Goal: Task Accomplishment & Management: Use online tool/utility

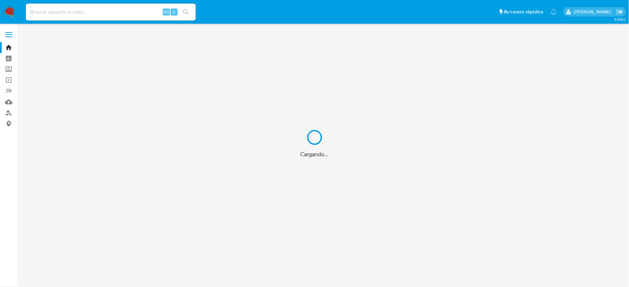
click at [79, 12] on div "Cargando..." at bounding box center [314, 143] width 629 height 287
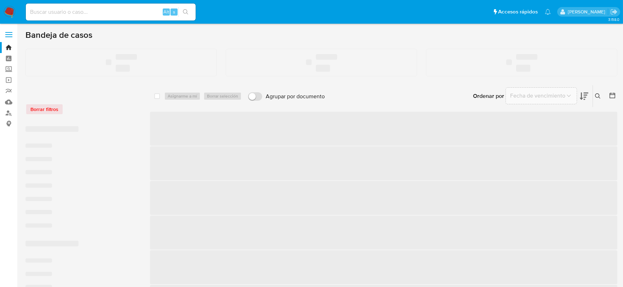
click at [72, 8] on input at bounding box center [111, 11] width 170 height 9
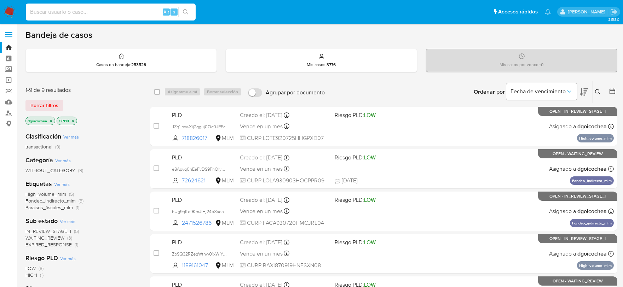
paste input "2472262799"
type input "2472262799"
click at [184, 9] on icon "search-icon" at bounding box center [185, 11] width 5 height 5
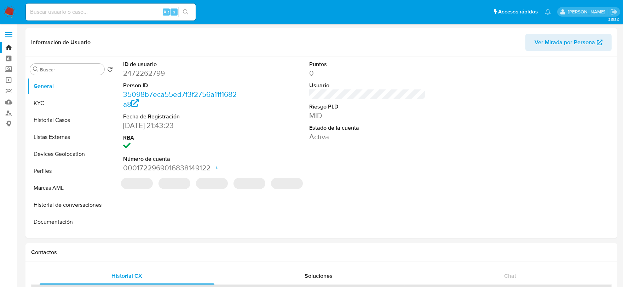
select select "10"
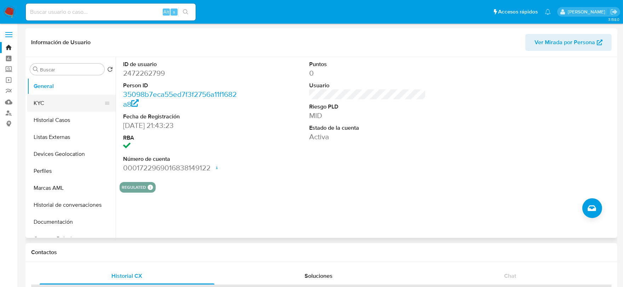
click at [41, 96] on button "KYC" at bounding box center [68, 103] width 83 height 17
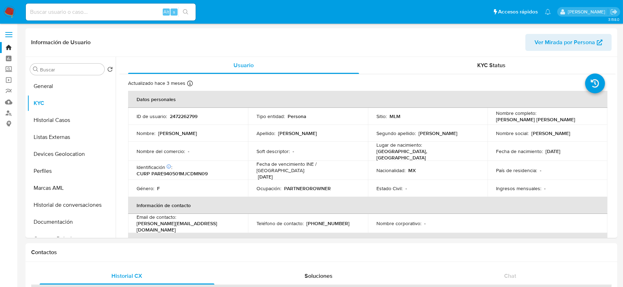
click at [115, 16] on input at bounding box center [111, 11] width 170 height 9
paste input "1763769431"
type input "1763769431"
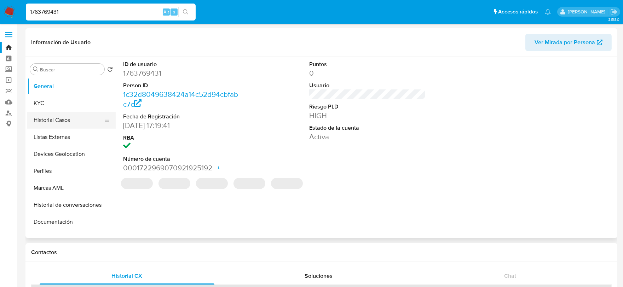
select select "10"
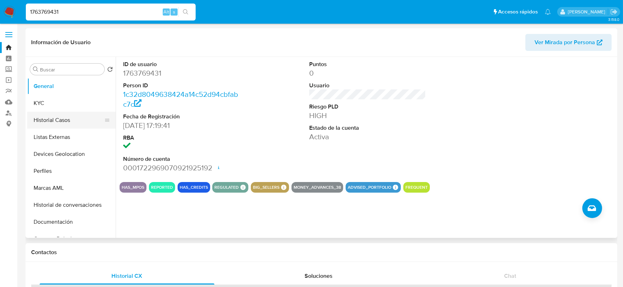
click at [68, 125] on button "Historial Casos" at bounding box center [68, 120] width 83 height 17
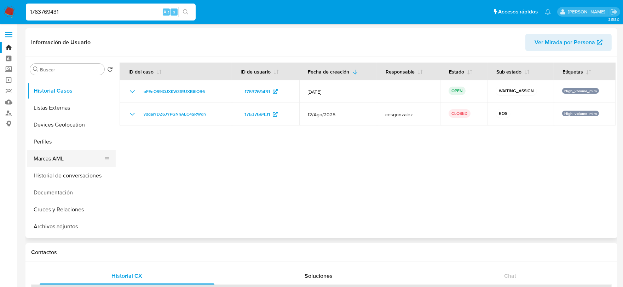
scroll to position [118, 0]
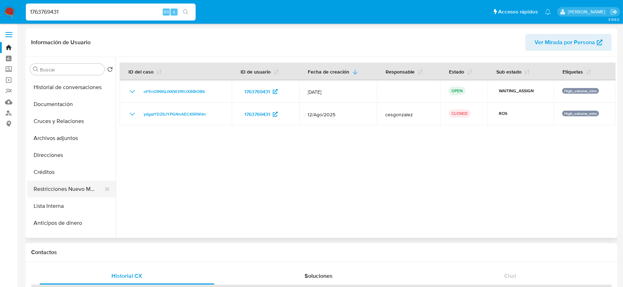
click at [70, 190] on button "Restricciones Nuevo Mundo" at bounding box center [68, 189] width 83 height 17
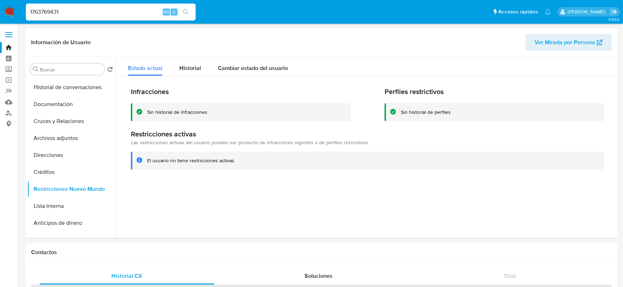
click at [5, 13] on img at bounding box center [10, 12] width 12 height 12
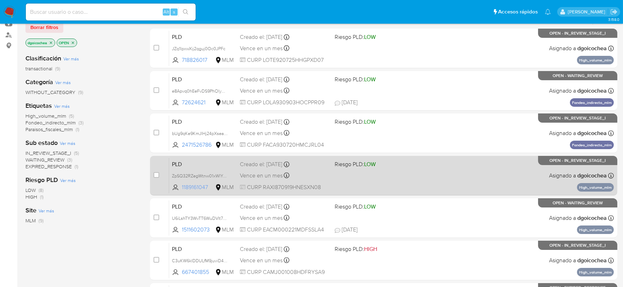
scroll to position [79, 0]
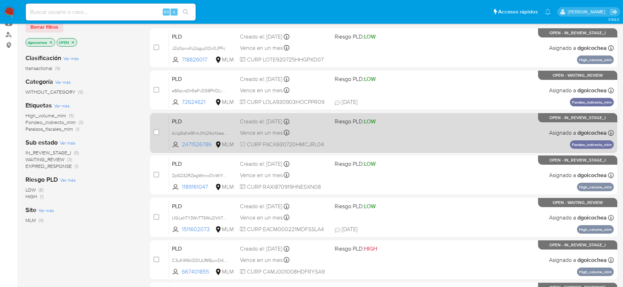
click at [179, 119] on span "PLD" at bounding box center [203, 120] width 62 height 9
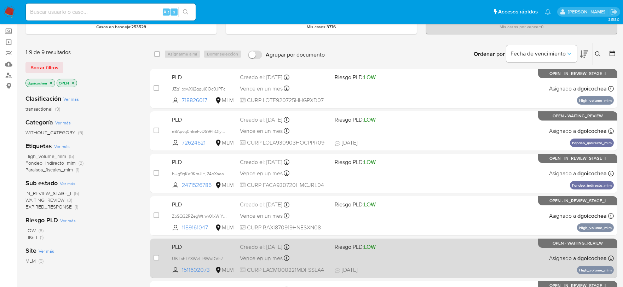
scroll to position [0, 0]
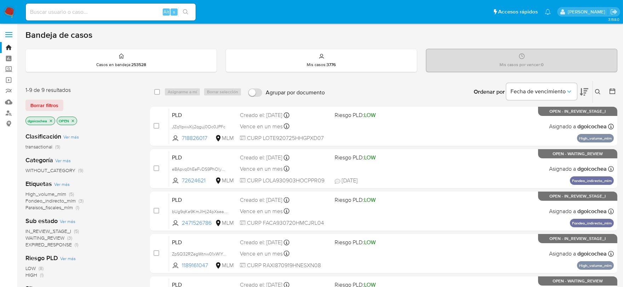
click at [58, 229] on span "IN_REVIEW_STAGE_I" at bounding box center [48, 231] width 46 height 7
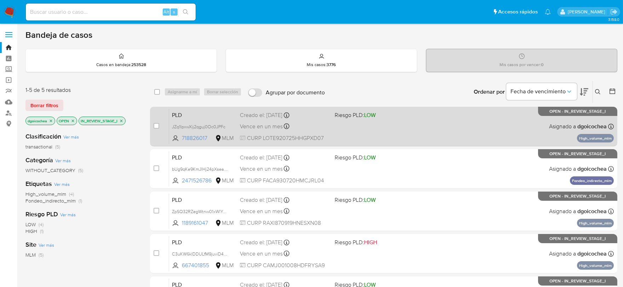
click at [178, 114] on span "PLD" at bounding box center [203, 114] width 62 height 9
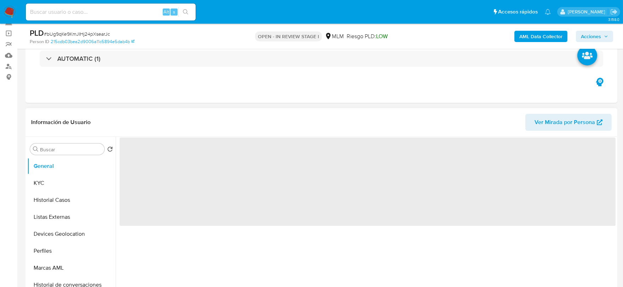
scroll to position [118, 0]
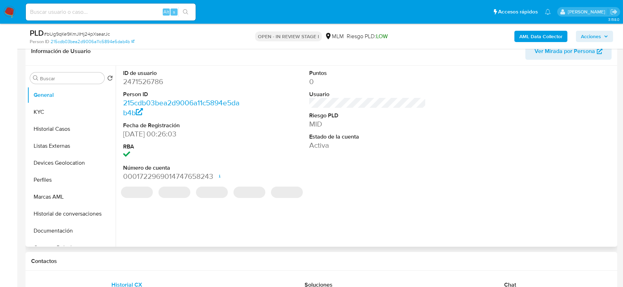
select select "10"
click at [327, 143] on dd "Activa" at bounding box center [367, 145] width 117 height 10
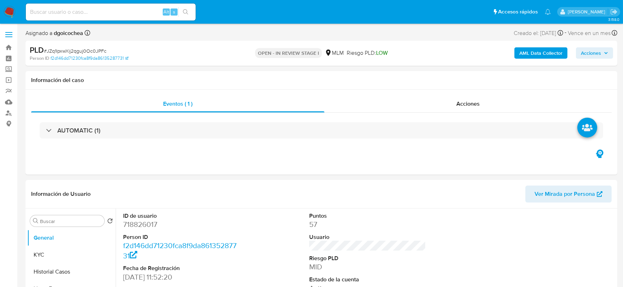
select select "10"
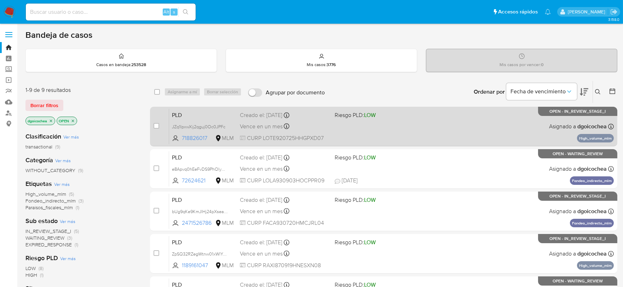
click at [180, 111] on span "PLD" at bounding box center [203, 114] width 62 height 9
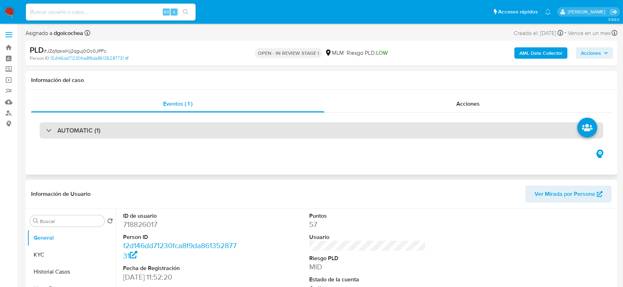
click at [67, 131] on h3 "AUTOMATIC (1)" at bounding box center [78, 131] width 43 height 8
select select "10"
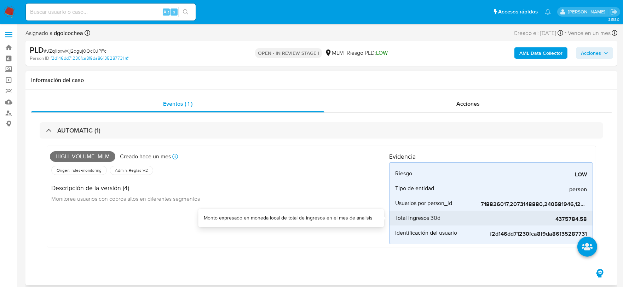
click at [568, 216] on span "4375784.58" at bounding box center [534, 219] width 106 height 7
click at [280, 181] on div "Descripción de la versión (4) Monitorea usuarios con cobros altos en diferentes…" at bounding box center [219, 193] width 339 height 32
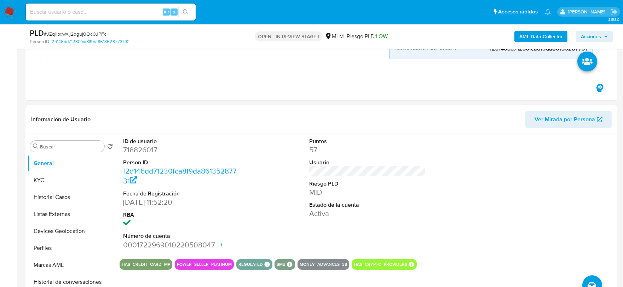
scroll to position [157, 0]
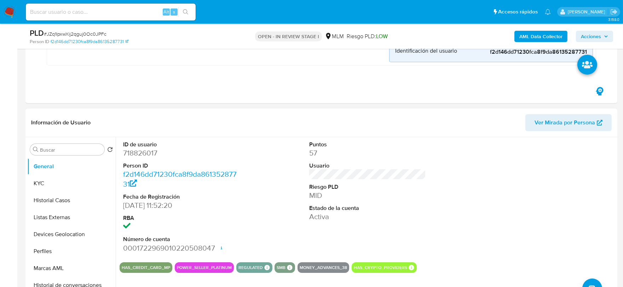
click at [428, 208] on div "Puntos 57 Usuario Riesgo PLD MID Estado de la cuenta Activa" at bounding box center [368, 197] width 124 height 120
click at [82, 179] on button "KYC" at bounding box center [68, 183] width 83 height 17
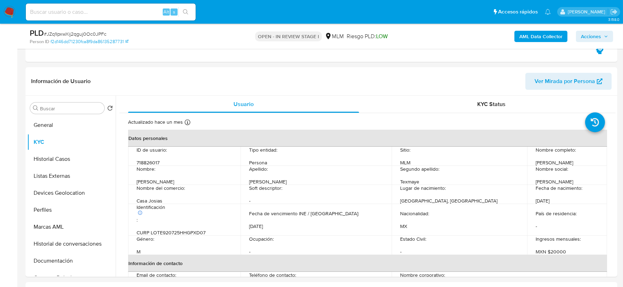
scroll to position [207, 0]
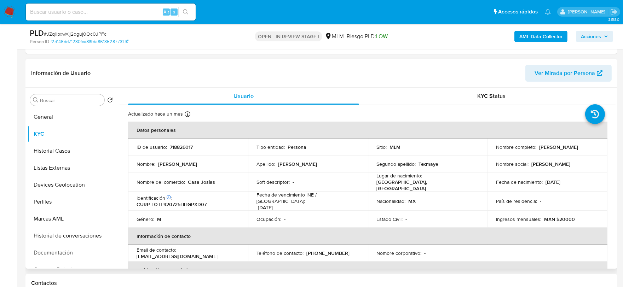
click at [437, 74] on header "Información de Usuario Ver Mirada por Persona" at bounding box center [321, 73] width 581 height 17
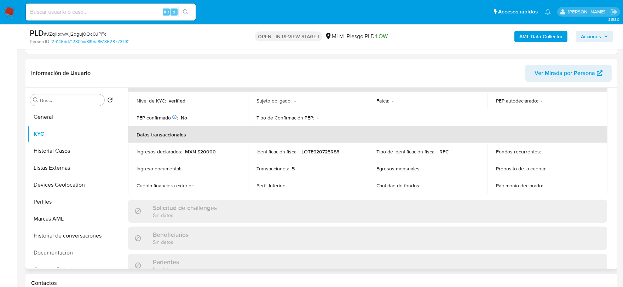
scroll to position [236, 0]
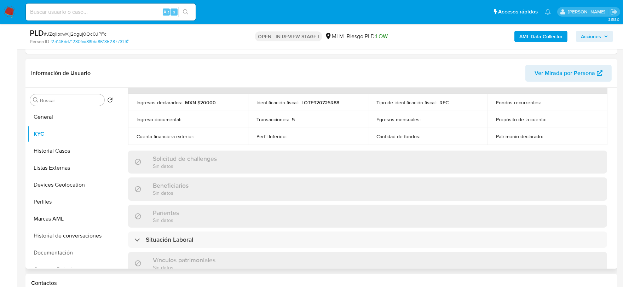
click at [124, 107] on div "Actualizado hace un mes Creado: 22/02/2021 09:52:29 Actualizado: 13/08/2025 07:…" at bounding box center [368, 175] width 496 height 613
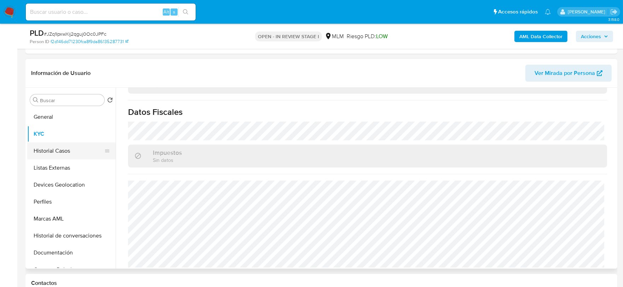
click at [61, 146] on button "Historial Casos" at bounding box center [68, 151] width 83 height 17
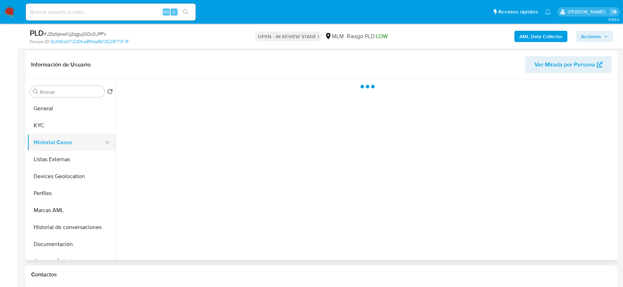
scroll to position [0, 0]
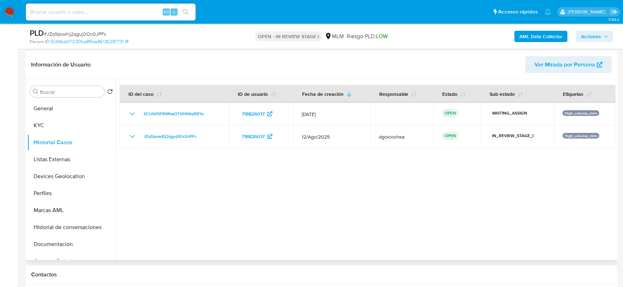
click at [234, 171] on div at bounding box center [366, 169] width 500 height 181
click at [65, 162] on button "Listas Externas" at bounding box center [68, 159] width 83 height 17
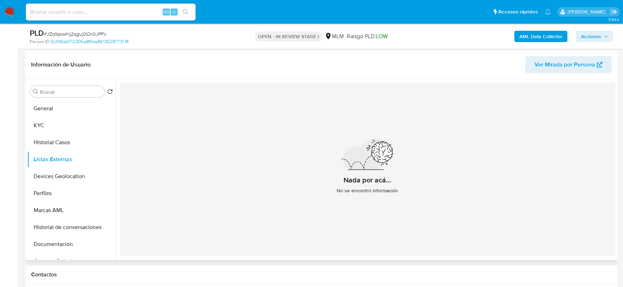
click at [229, 181] on div "Nada por acá... No se encontró información" at bounding box center [368, 169] width 496 height 173
click at [62, 174] on button "Devices Geolocation" at bounding box center [68, 176] width 83 height 17
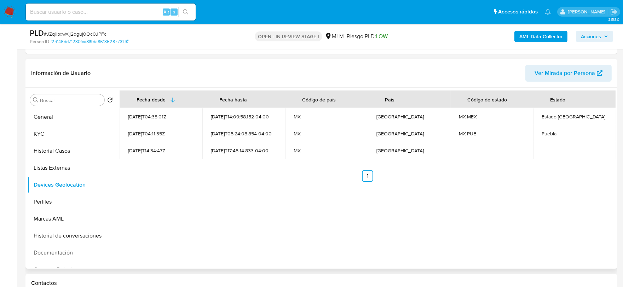
click at [223, 213] on div "Fecha desde Fecha hasta Código de país País Código de estado Estado 2021-09-14T…" at bounding box center [366, 178] width 500 height 181
click at [48, 199] on button "Perfiles" at bounding box center [68, 202] width 83 height 17
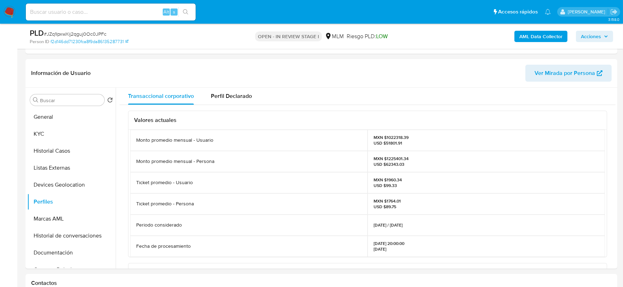
scroll to position [39, 0]
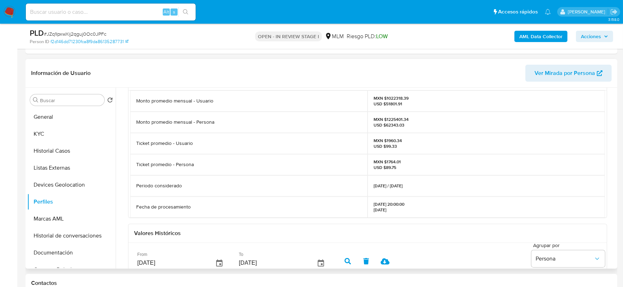
click at [120, 164] on div "Valores actuales Monto promedio mensual - Usuario MXN $1022318.39 USD $51801.91…" at bounding box center [368, 243] width 496 height 355
click at [60, 215] on button "Marcas AML" at bounding box center [68, 219] width 83 height 17
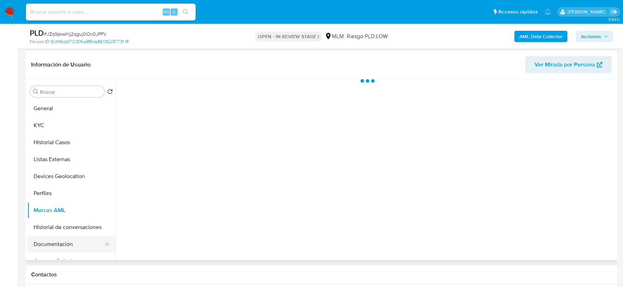
click at [61, 246] on button "Documentación" at bounding box center [68, 244] width 83 height 17
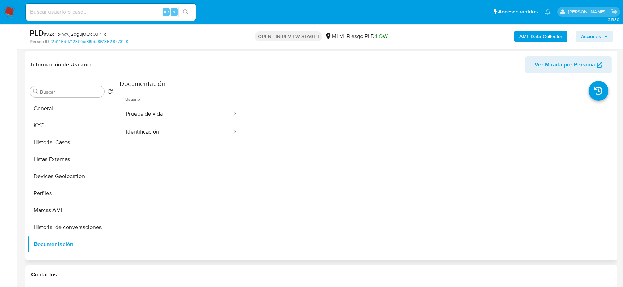
click at [187, 104] on span "Usuario" at bounding box center [182, 96] width 124 height 17
click at [185, 110] on button "Prueba de vida" at bounding box center [176, 114] width 113 height 18
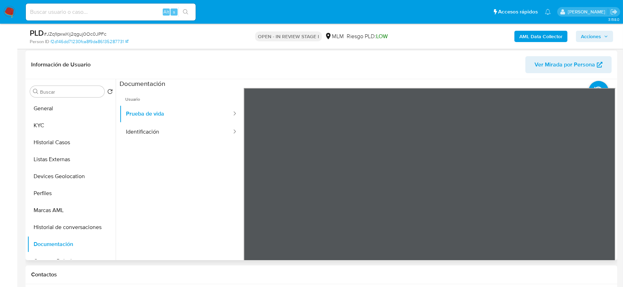
click at [467, 195] on div at bounding box center [430, 204] width 372 height 232
click at [179, 133] on button "Identificación" at bounding box center [176, 132] width 113 height 18
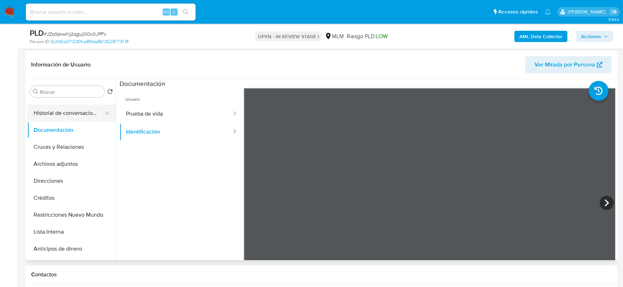
scroll to position [118, 0]
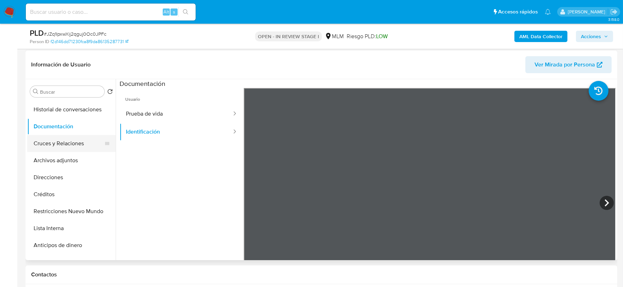
click at [58, 140] on button "Cruces y Relaciones" at bounding box center [68, 143] width 83 height 17
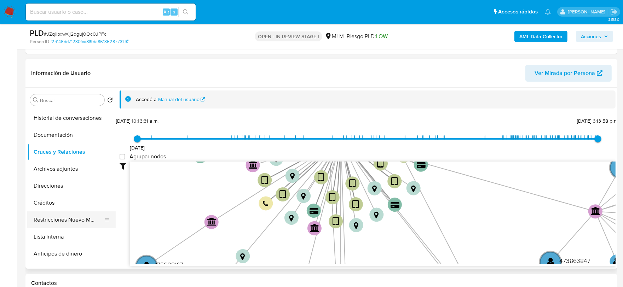
click at [71, 217] on button "Restricciones Nuevo Mundo" at bounding box center [68, 220] width 83 height 17
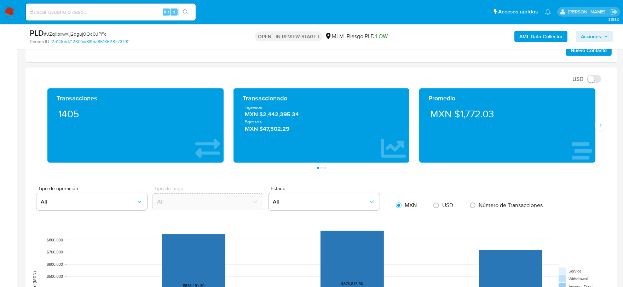
scroll to position [521, 0]
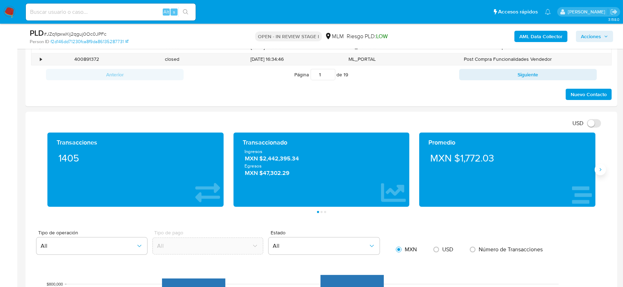
click at [602, 170] on icon "Siguiente" at bounding box center [601, 170] width 6 height 6
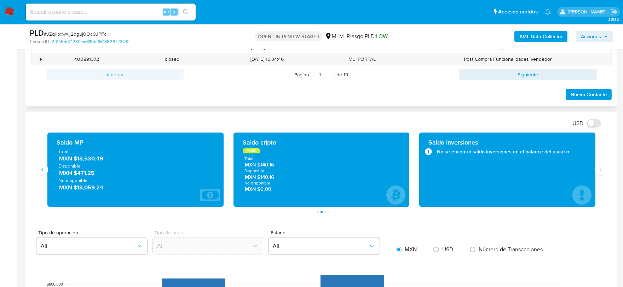
click at [391, 97] on div "Nuevo Contacto" at bounding box center [321, 92] width 581 height 17
drag, startPoint x: 597, startPoint y: 37, endPoint x: 586, endPoint y: 40, distance: 11.4
click at [597, 37] on span "Acciones" at bounding box center [591, 36] width 20 height 11
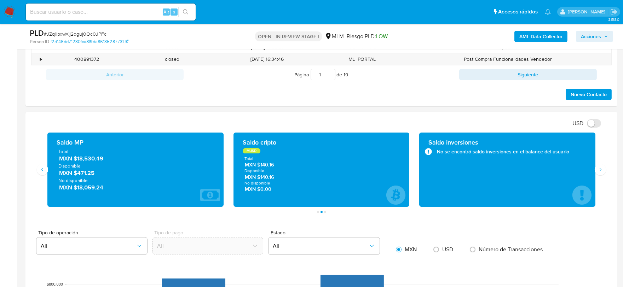
click at [596, 39] on span "Acciones" at bounding box center [591, 36] width 20 height 11
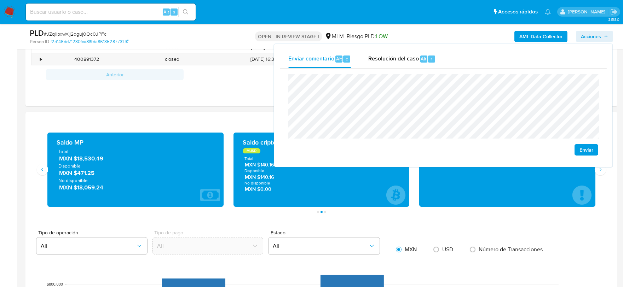
click at [396, 193] on div "Asignado a dgoicochea Asignado el: 10/09/2025 12:25:16 Creado el: 12/08/2025 Cr…" at bounding box center [321, 289] width 592 height 1564
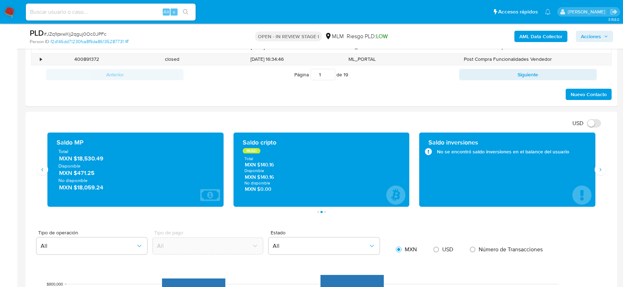
click at [598, 34] on span "Acciones" at bounding box center [591, 36] width 20 height 11
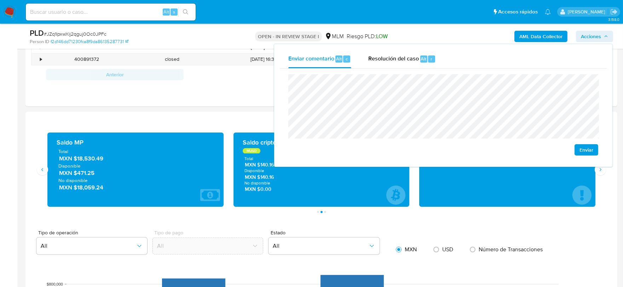
click at [604, 135] on div "Enviar" at bounding box center [443, 115] width 327 height 93
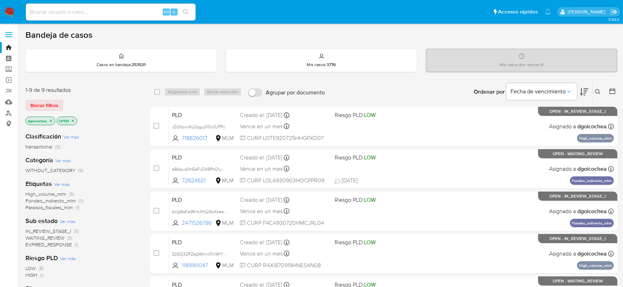
click at [596, 91] on icon at bounding box center [598, 92] width 6 height 6
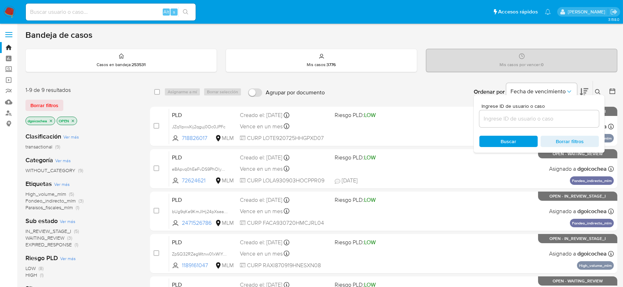
click at [535, 122] on input at bounding box center [540, 118] width 120 height 9
type input "718826017"
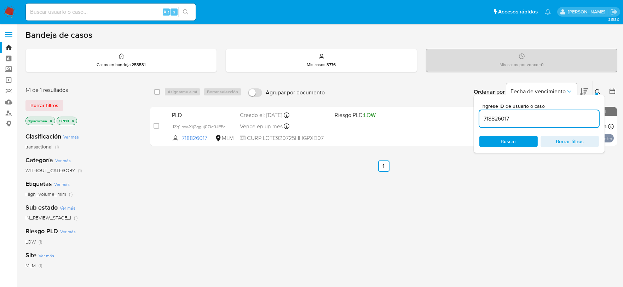
click at [598, 90] on icon at bounding box center [598, 92] width 6 height 6
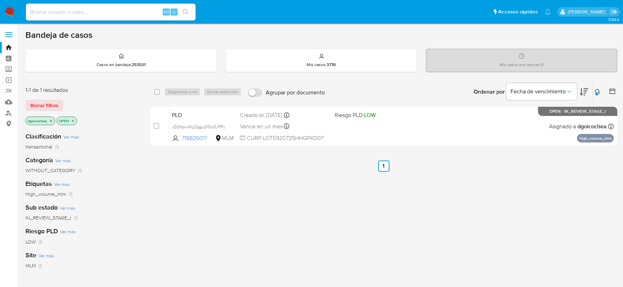
click at [34, 111] on div "1-1 de 1 resultados Borrar filtros dgoicochea OPEN" at bounding box center [81, 106] width 113 height 40
click at [36, 108] on span "Borrar filtros" at bounding box center [44, 106] width 28 height 10
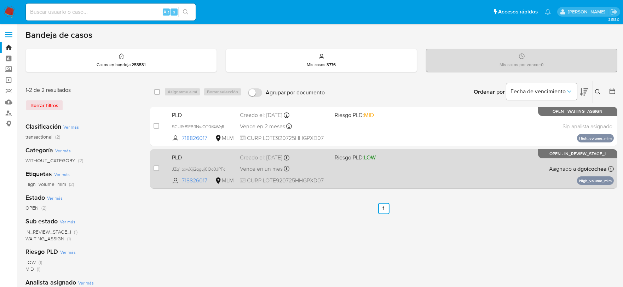
click at [181, 156] on span "PLD" at bounding box center [203, 157] width 62 height 9
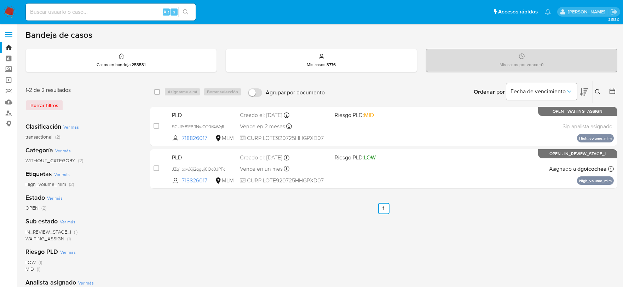
click at [596, 90] on icon at bounding box center [598, 92] width 6 height 6
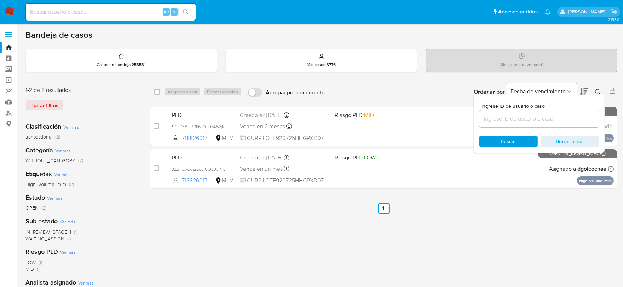
click at [566, 117] on input at bounding box center [540, 118] width 120 height 9
type input "775025874"
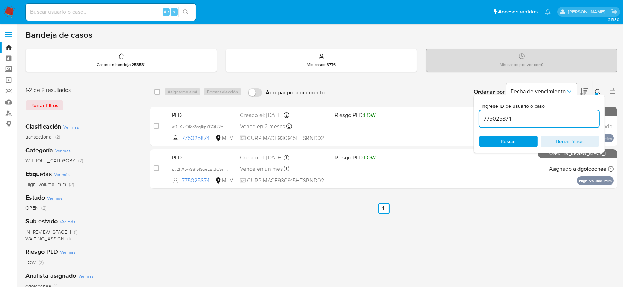
click at [330, 241] on div "select-all-cases-checkbox Asignarme a mí Borrar selección Agrupar por documento…" at bounding box center [384, 236] width 468 height 311
click at [597, 92] on icon at bounding box center [598, 92] width 6 height 6
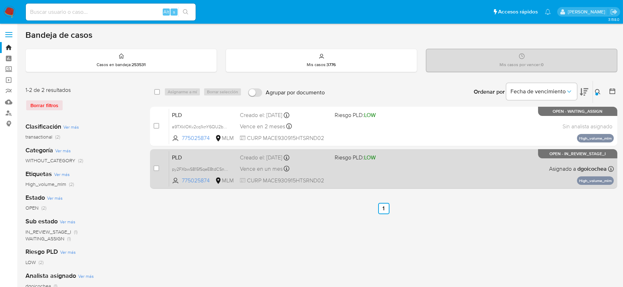
click at [174, 155] on span "PLD" at bounding box center [203, 157] width 62 height 9
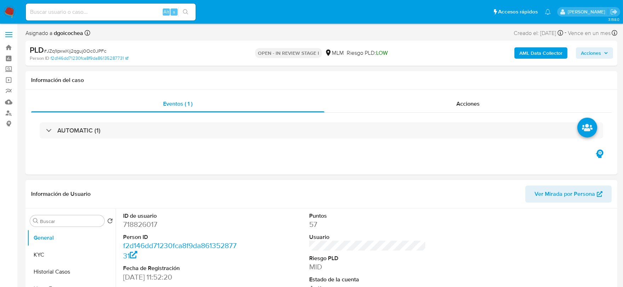
select select "10"
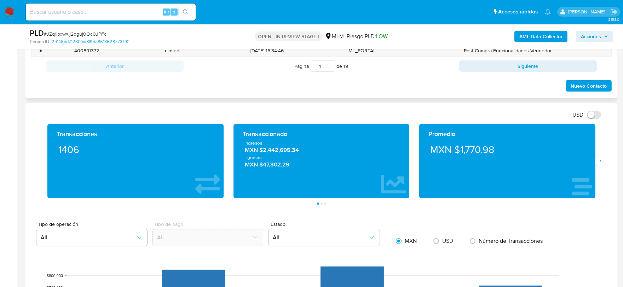
scroll to position [472, 0]
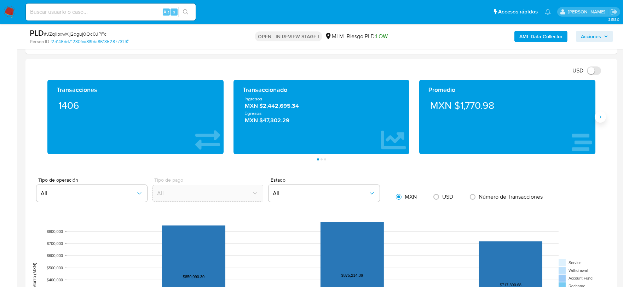
click at [599, 123] on button "Siguiente" at bounding box center [600, 116] width 11 height 11
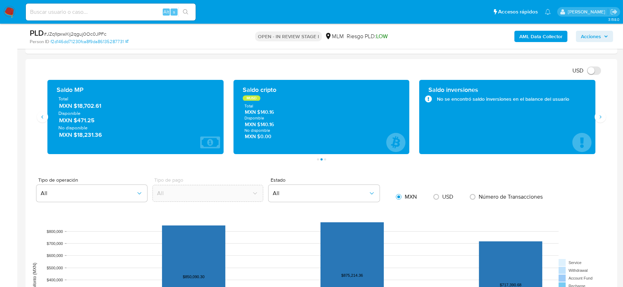
click at [23, 143] on main "3.158.0 Asignado a dgoicochea Asignado el: 10/09/2025 12:25:16 Creado el: 12/08…" at bounding box center [311, 290] width 623 height 1525
drag, startPoint x: 111, startPoint y: 107, endPoint x: 119, endPoint y: 117, distance: 12.9
click at [78, 107] on span "MXN $18,702.61" at bounding box center [136, 106] width 154 height 8
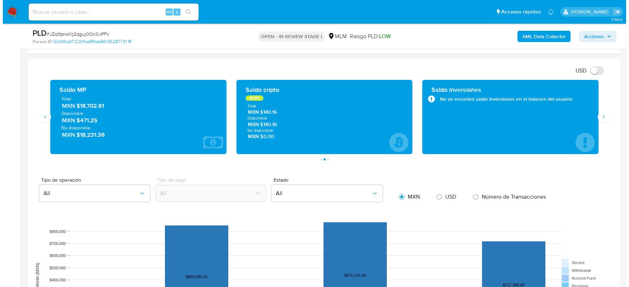
scroll to position [116, 0]
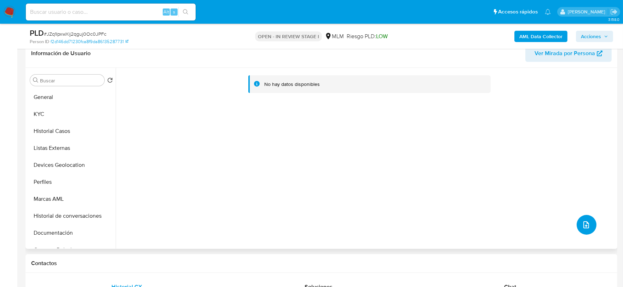
click at [578, 220] on button "upload-file" at bounding box center [587, 225] width 20 height 20
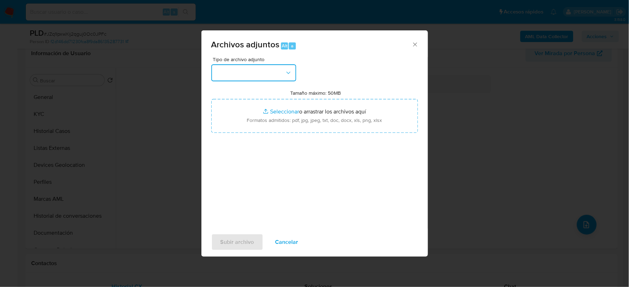
click at [273, 72] on button "button" at bounding box center [253, 72] width 85 height 17
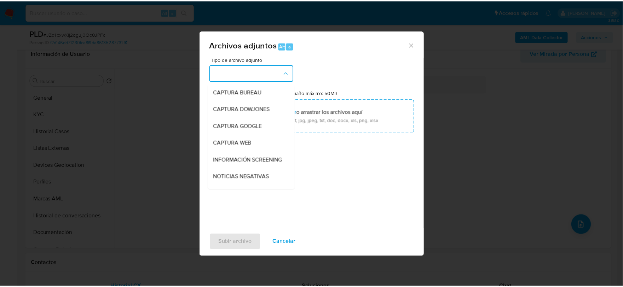
scroll to position [54, 0]
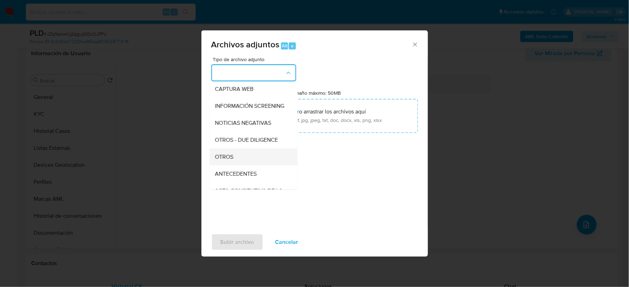
click at [228, 158] on div "OTROS" at bounding box center [251, 156] width 72 height 17
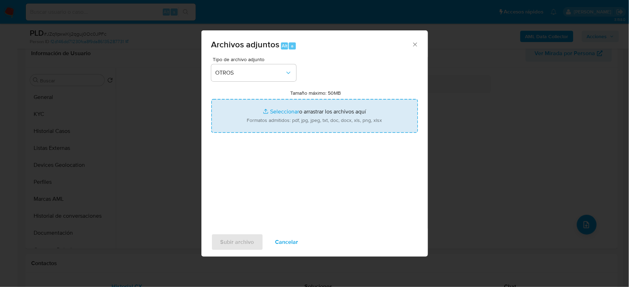
type input "C:\fakepath\718826017_EDUARDO LOPEZ_AGO2025.xlsx"
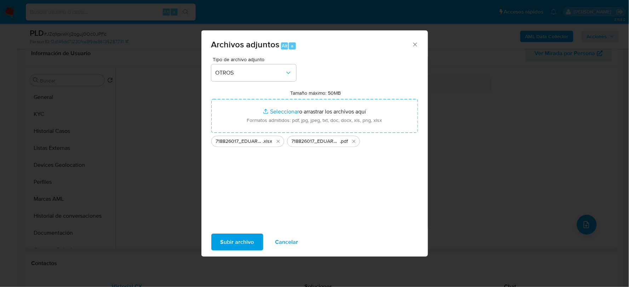
click at [247, 240] on span "Subir archivo" at bounding box center [237, 243] width 34 height 16
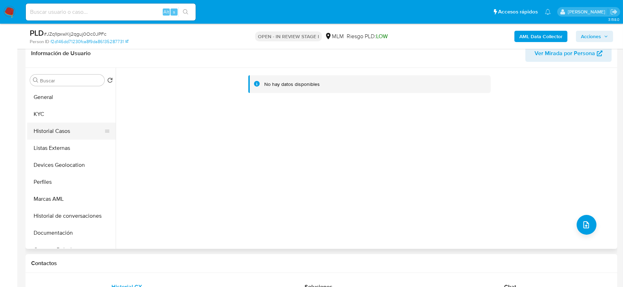
click at [64, 132] on button "Historial Casos" at bounding box center [68, 131] width 83 height 17
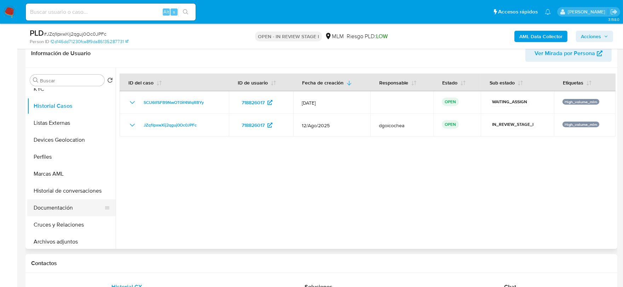
scroll to position [39, 0]
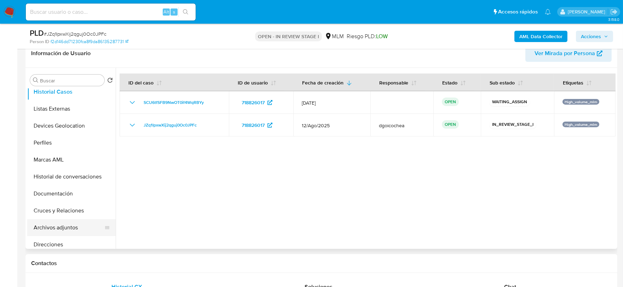
click at [63, 226] on button "Archivos adjuntos" at bounding box center [68, 227] width 83 height 17
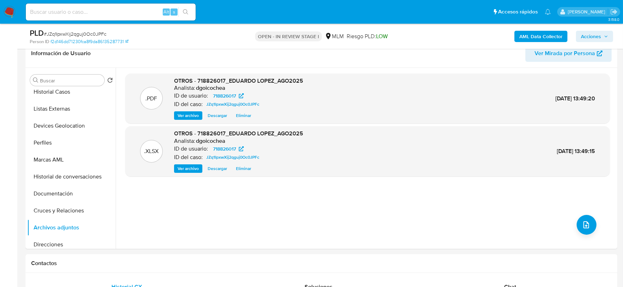
click at [601, 36] on span "Acciones" at bounding box center [591, 36] width 20 height 11
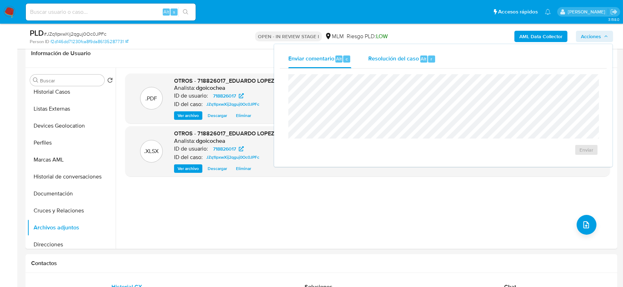
click at [383, 55] on span "Resolución del caso" at bounding box center [393, 59] width 51 height 8
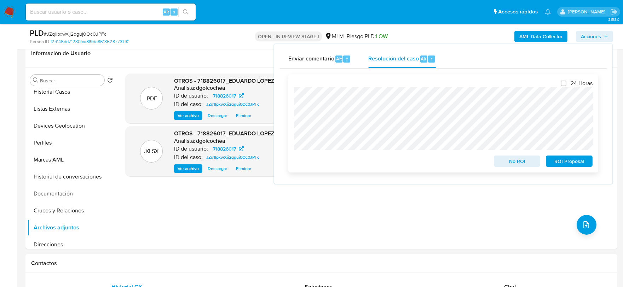
click at [524, 158] on span "No ROI" at bounding box center [517, 161] width 37 height 10
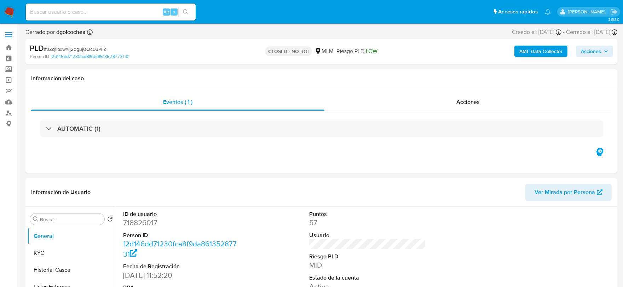
select select "10"
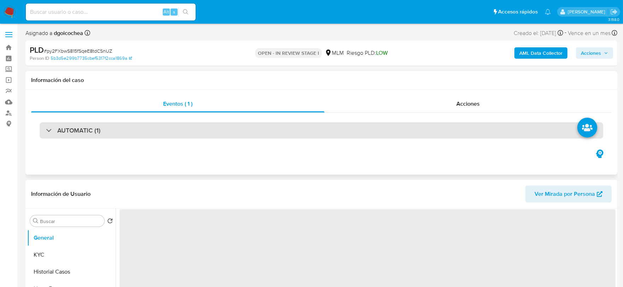
click at [101, 131] on div "AUTOMATIC (1)" at bounding box center [322, 130] width 564 height 16
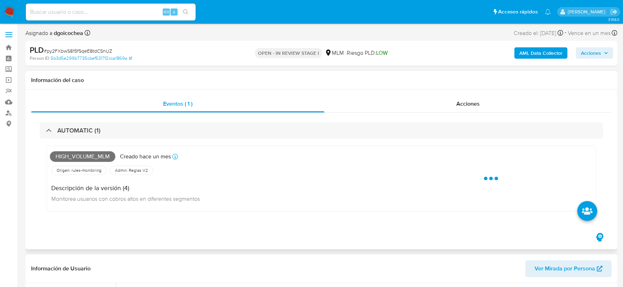
select select "10"
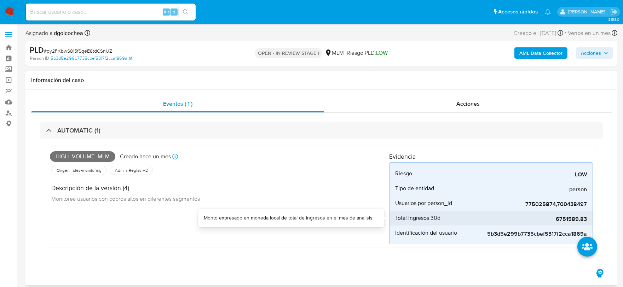
click at [563, 220] on span "6751589.83" at bounding box center [534, 219] width 106 height 7
click at [250, 224] on div "High_volume_mlm Creado [DATE] Creado: [DATE] 03:06:16 Origen: rules-monitoring …" at bounding box center [219, 197] width 339 height 96
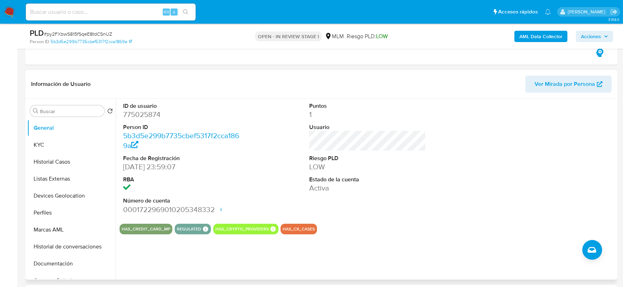
scroll to position [196, 0]
click at [425, 211] on div "Puntos 1 Usuario Riesgo PLD LOW Estado de la cuenta Activa" at bounding box center [368, 158] width 124 height 120
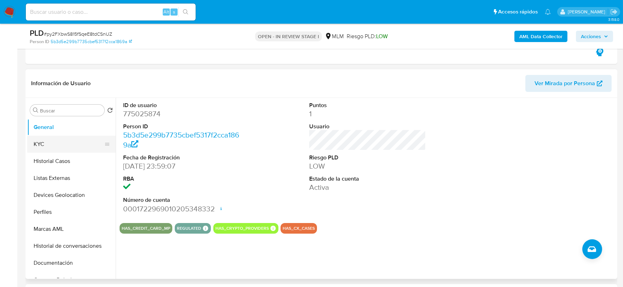
click at [56, 143] on button "KYC" at bounding box center [68, 144] width 83 height 17
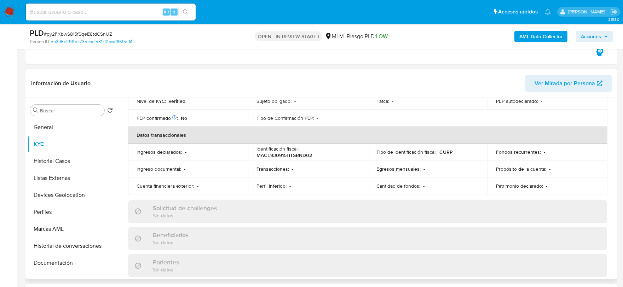
click at [123, 139] on div "Actualizado [DATE] Creado: [DATE] 15:56:07 Actualizado: [DATE] 14:38:01 Datos p…" at bounding box center [368, 225] width 496 height 613
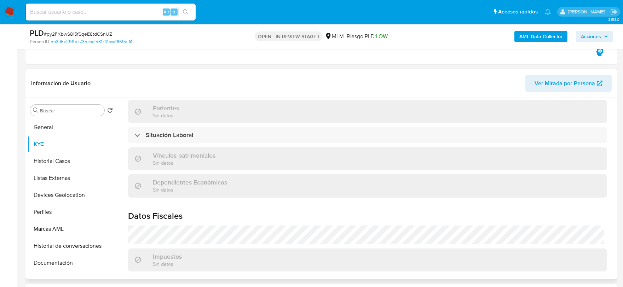
scroll to position [445, 0]
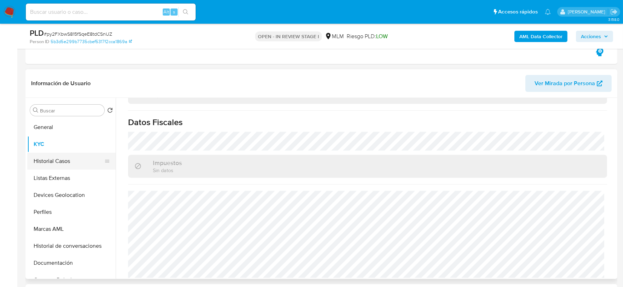
click at [83, 164] on button "Historial Casos" at bounding box center [68, 161] width 83 height 17
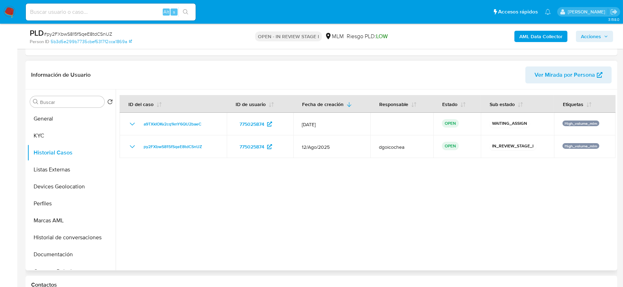
click at [327, 217] on div at bounding box center [366, 180] width 500 height 181
click at [58, 166] on button "Listas Externas" at bounding box center [68, 169] width 83 height 17
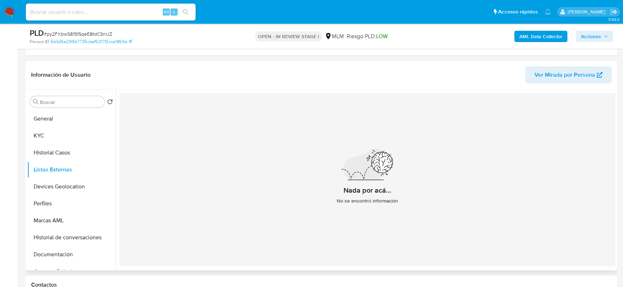
click at [260, 226] on div "Nada por acá... No se encontró información" at bounding box center [368, 179] width 496 height 173
click at [84, 193] on button "Devices Geolocation" at bounding box center [68, 186] width 83 height 17
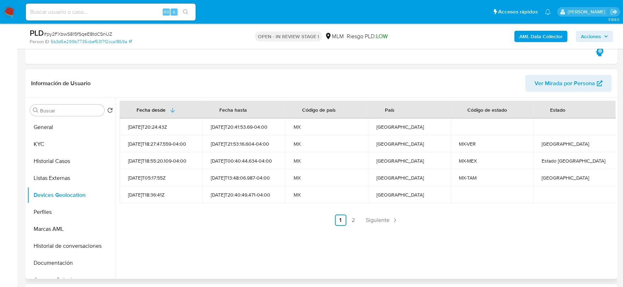
click at [273, 245] on div "Fecha desde [GEOGRAPHIC_DATA] hasta Código de país País Código de estado Estado…" at bounding box center [366, 188] width 500 height 181
click at [370, 218] on span "Siguiente" at bounding box center [378, 221] width 24 height 6
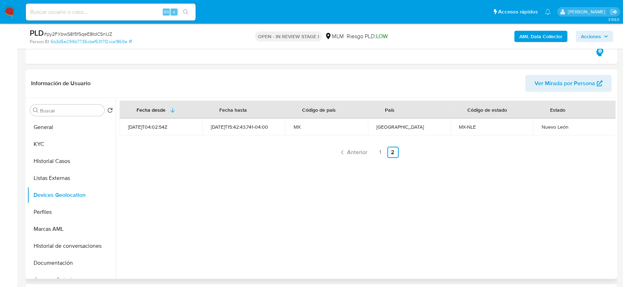
click at [261, 224] on div "Fecha desde [GEOGRAPHIC_DATA] hasta Código de país País Código de estado Estado…" at bounding box center [366, 188] width 500 height 181
click at [63, 209] on button "Perfiles" at bounding box center [68, 212] width 83 height 17
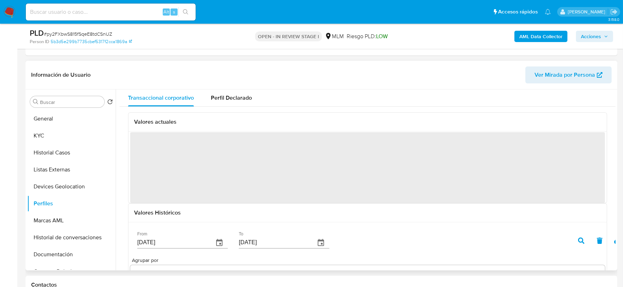
scroll to position [39, 0]
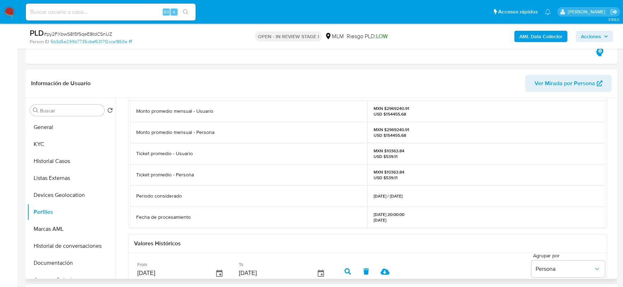
click at [124, 173] on div "Valores actuales Monto promedio mensual - Usuario MXN $2969240.91 USD $154455.6…" at bounding box center [368, 241] width 496 height 330
click at [58, 229] on button "Marcas AML" at bounding box center [68, 229] width 83 height 17
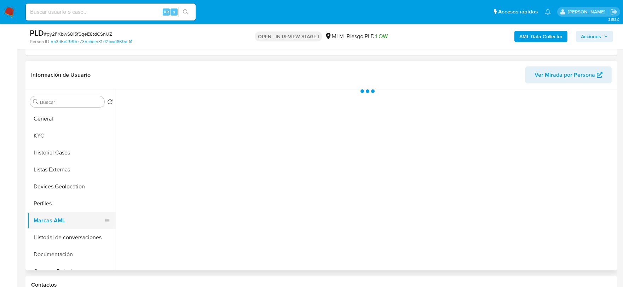
scroll to position [0, 0]
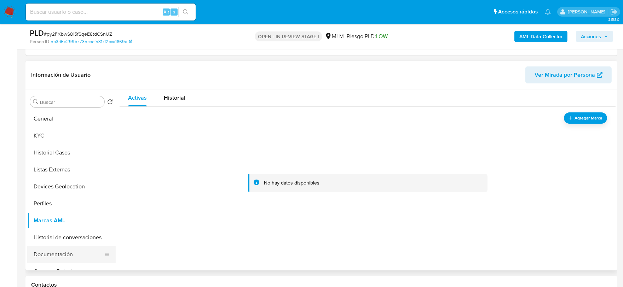
click at [61, 255] on button "Documentación" at bounding box center [68, 254] width 83 height 17
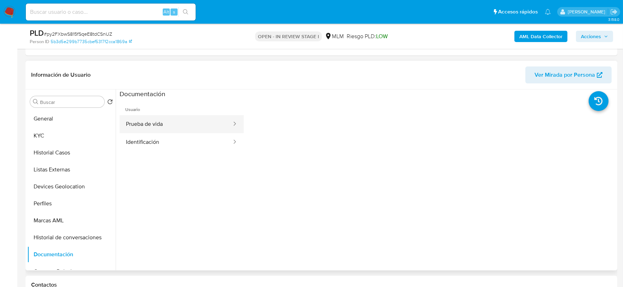
click at [174, 129] on button "Prueba de vida" at bounding box center [176, 124] width 113 height 18
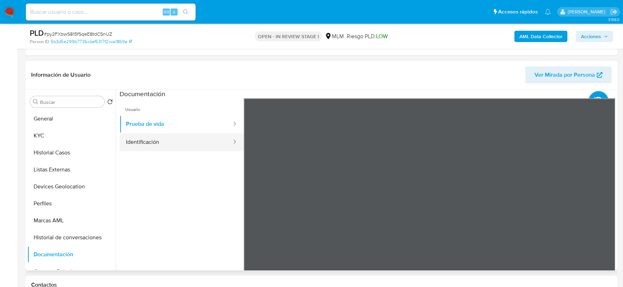
click at [160, 137] on button "Identificación" at bounding box center [176, 142] width 113 height 18
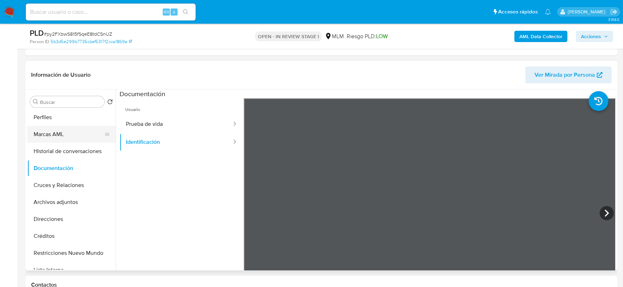
scroll to position [118, 0]
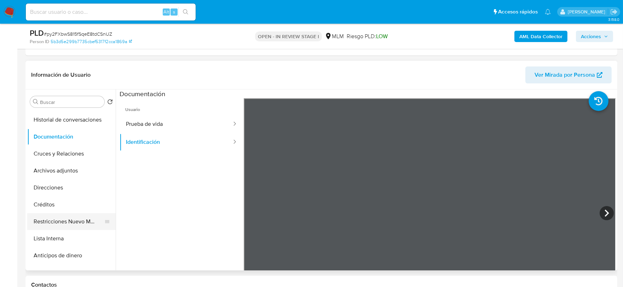
click at [54, 217] on button "Restricciones Nuevo Mundo" at bounding box center [68, 221] width 83 height 17
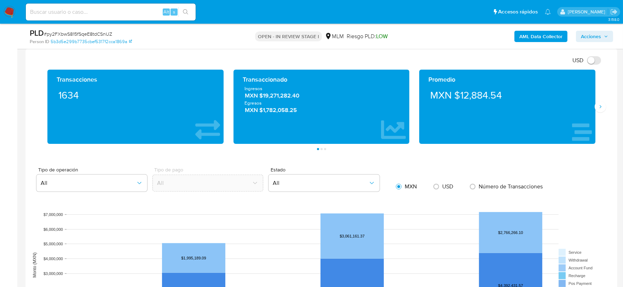
scroll to position [575, 0]
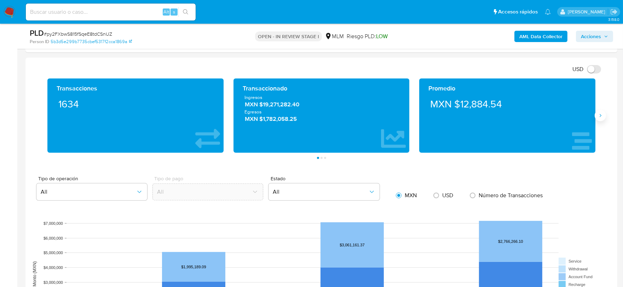
click at [602, 115] on icon "Siguiente" at bounding box center [601, 116] width 6 height 6
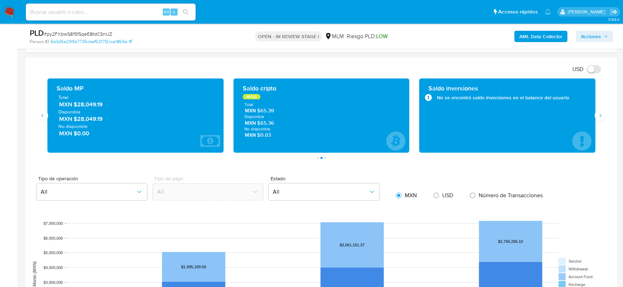
click at [277, 64] on div "USD Cambiar entre moneda local y dolar" at bounding box center [318, 69] width 575 height 12
click at [43, 114] on icon "Anterior" at bounding box center [43, 116] width 6 height 6
